Goal: Check status: Check status

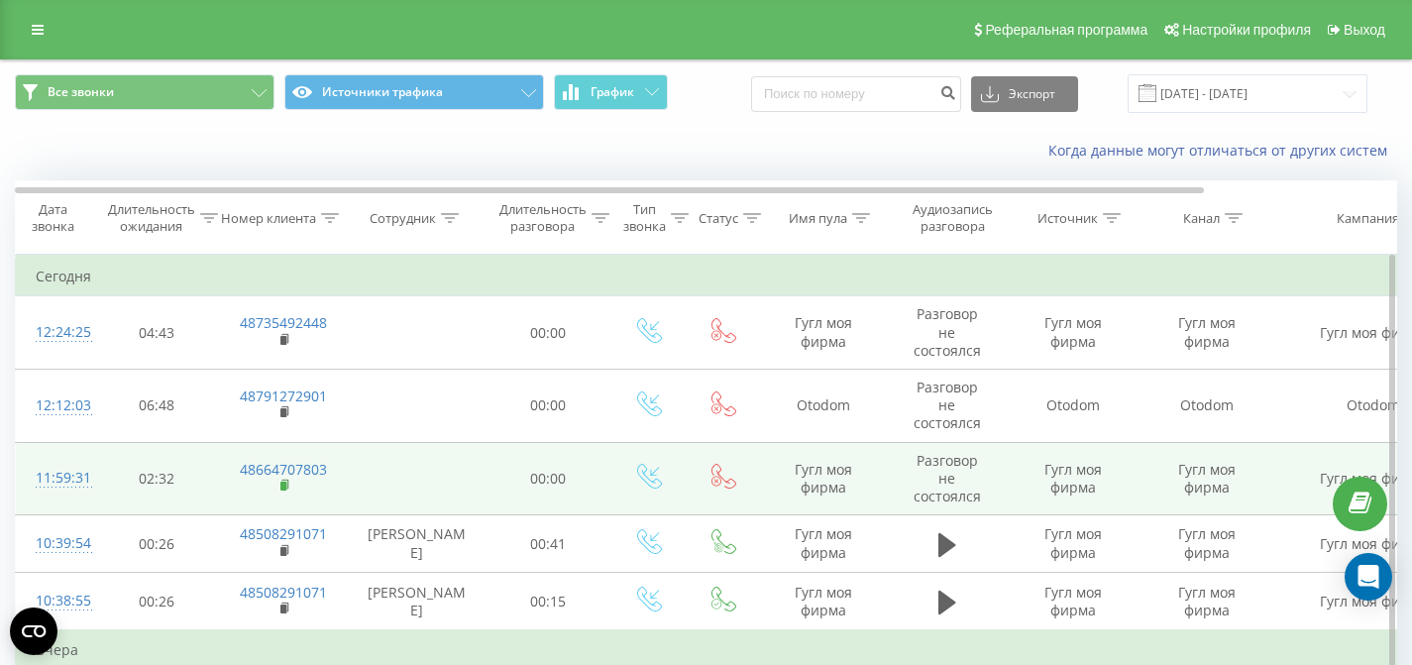
click at [281, 488] on rect at bounding box center [283, 486] width 6 height 9
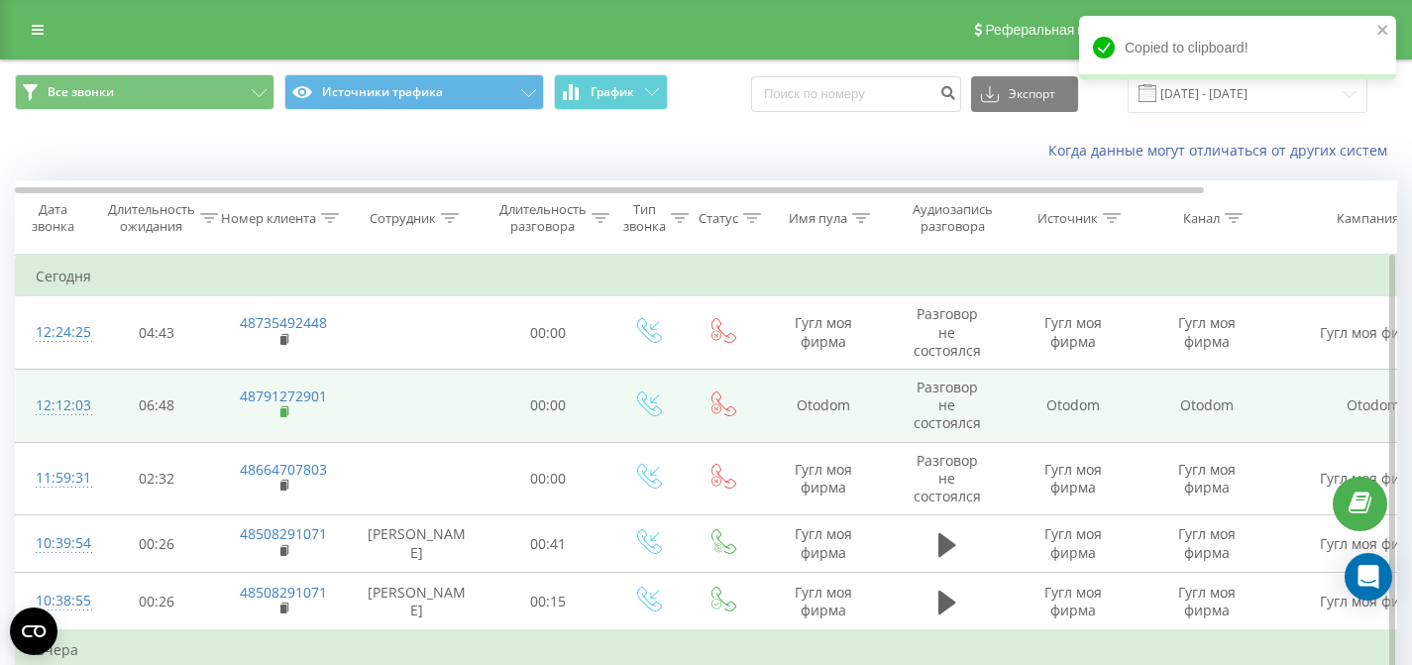
click at [282, 413] on rect at bounding box center [283, 412] width 6 height 9
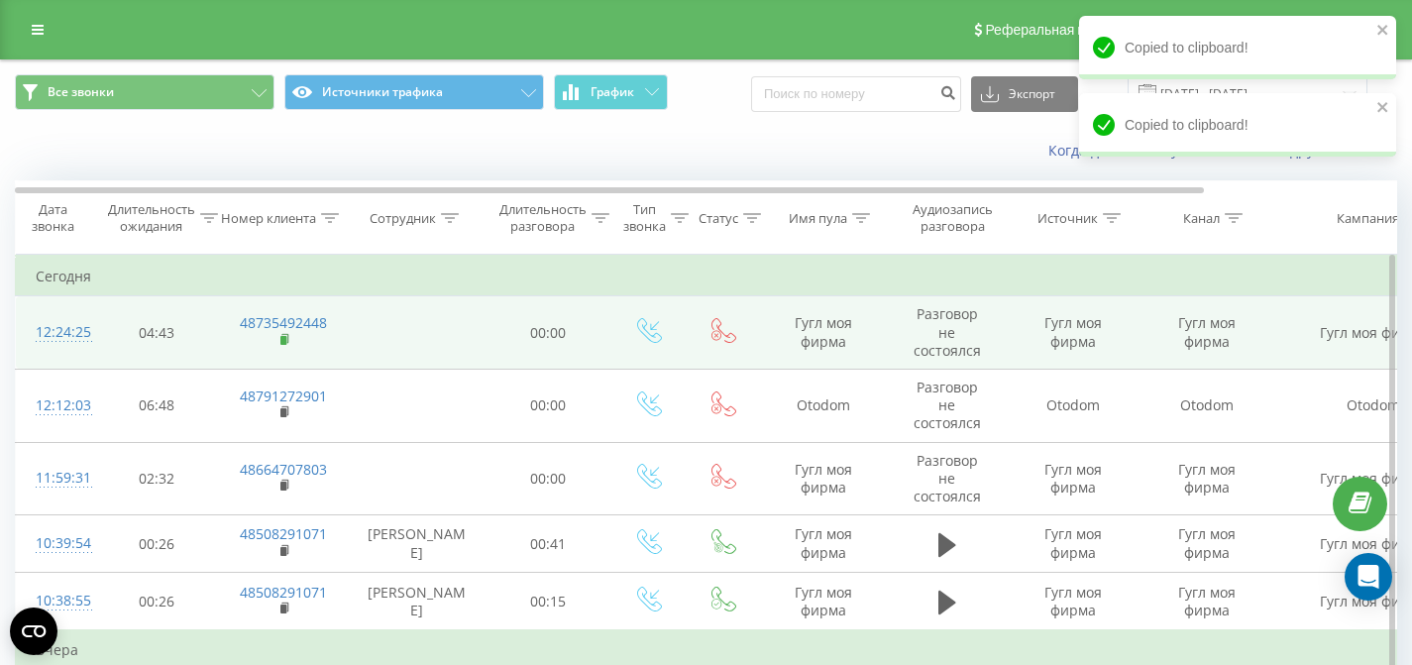
click at [281, 343] on rect at bounding box center [283, 340] width 6 height 9
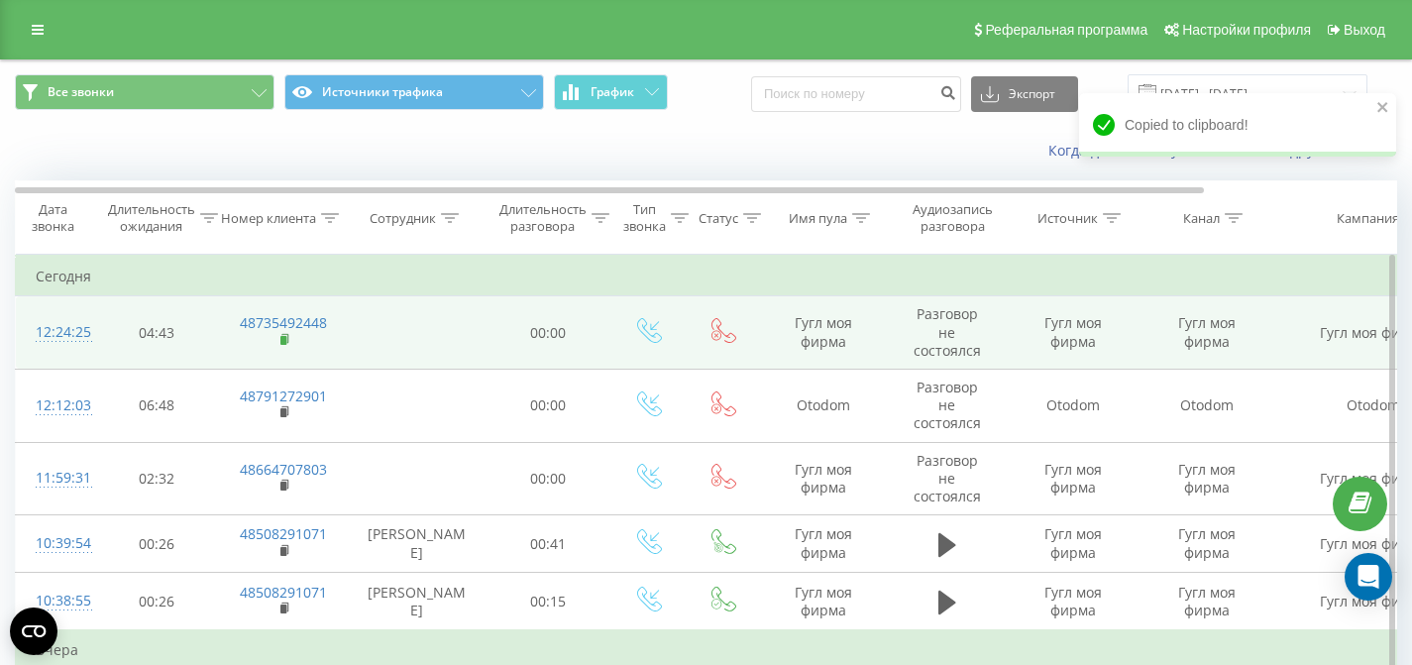
click at [284, 344] on rect at bounding box center [283, 340] width 6 height 9
click at [281, 337] on rect at bounding box center [283, 340] width 6 height 9
